Goal: Information Seeking & Learning: Find specific fact

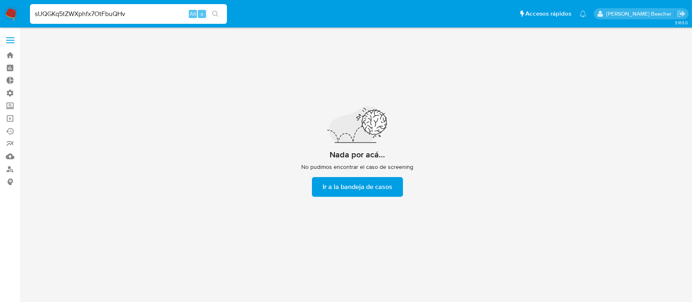
click at [121, 11] on input "sUQGKq5tZWXphfx7OtFbuQHv" at bounding box center [128, 14] width 197 height 11
type input "1050391902"
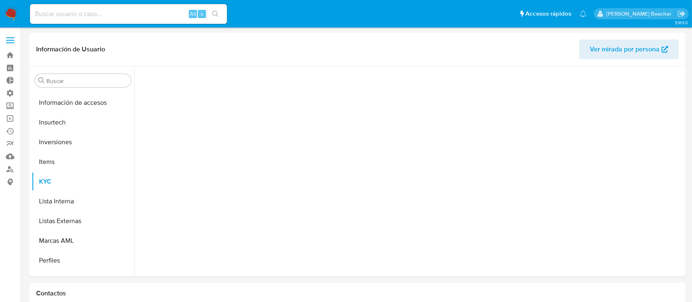
scroll to position [445, 0]
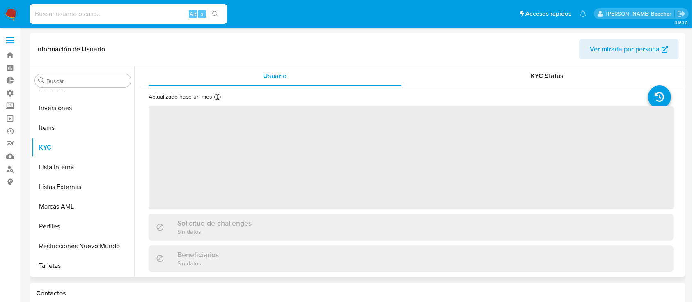
select select "10"
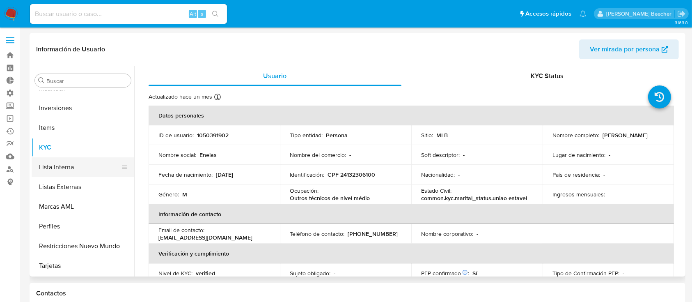
click at [69, 167] on button "Lista Interna" at bounding box center [80, 167] width 96 height 20
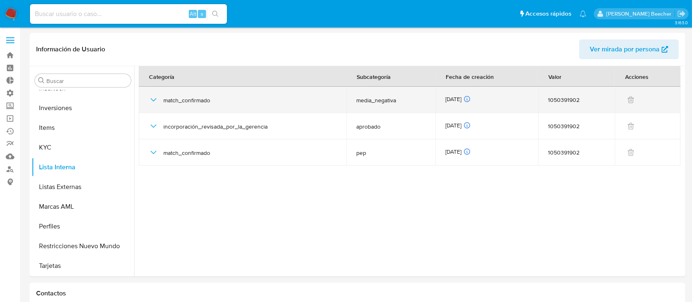
click at [150, 101] on icon "button" at bounding box center [154, 100] width 10 height 10
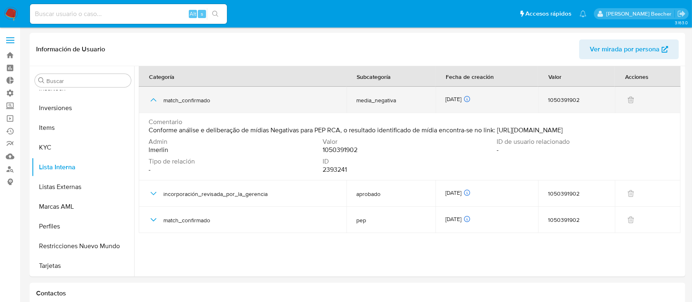
click at [150, 101] on icon "button" at bounding box center [154, 100] width 10 height 10
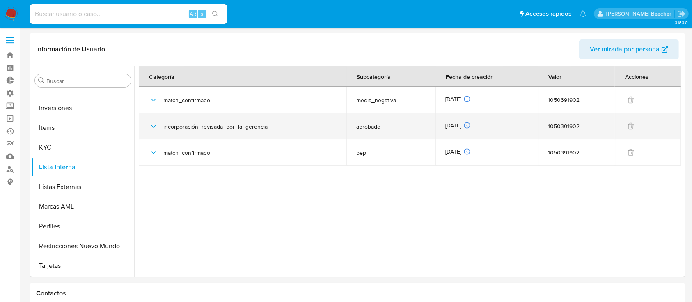
click at [152, 119] on div "incorporación_revisada_por_la_gerencia" at bounding box center [243, 126] width 188 height 26
click at [154, 123] on icon "button" at bounding box center [154, 126] width 10 height 10
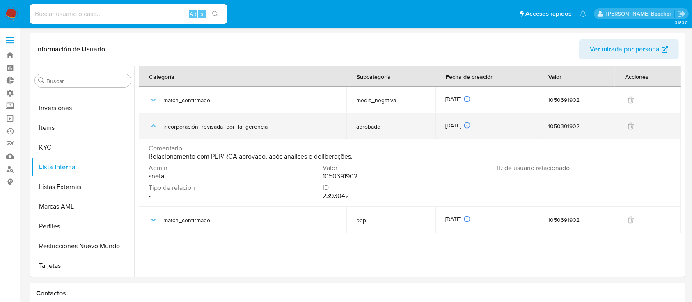
click at [154, 123] on icon "button" at bounding box center [154, 126] width 10 height 10
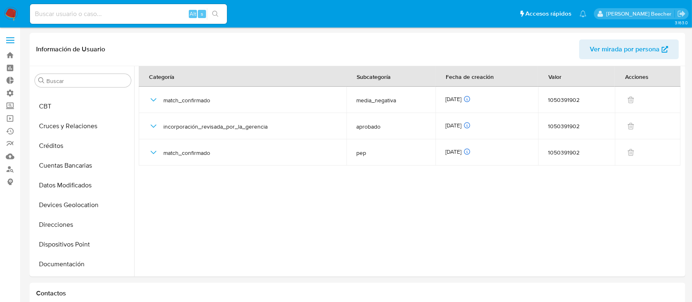
scroll to position [0, 0]
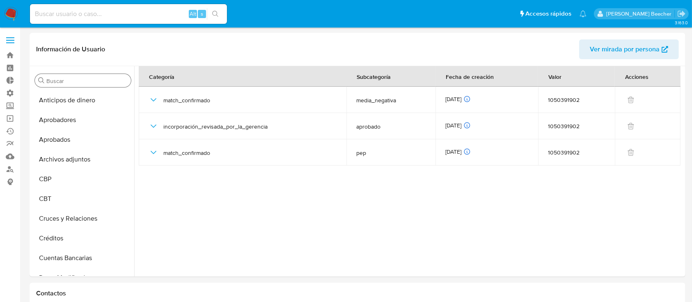
click at [97, 85] on div "Buscar" at bounding box center [83, 80] width 96 height 13
click at [89, 83] on input "Buscar" at bounding box center [86, 80] width 81 height 7
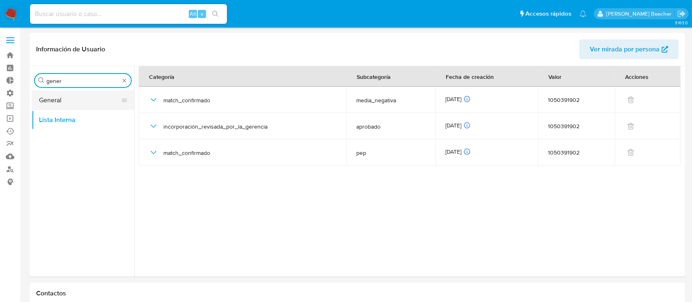
type input "gener"
click at [96, 97] on button "General" at bounding box center [80, 100] width 96 height 20
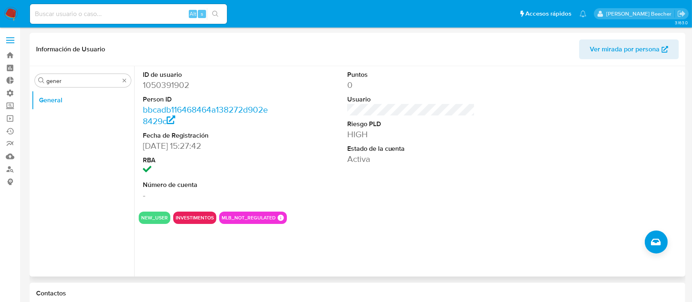
click at [174, 90] on dd "1050391902" at bounding box center [207, 84] width 128 height 11
copy dd "1050391902"
